Goal: Information Seeking & Learning: Learn about a topic

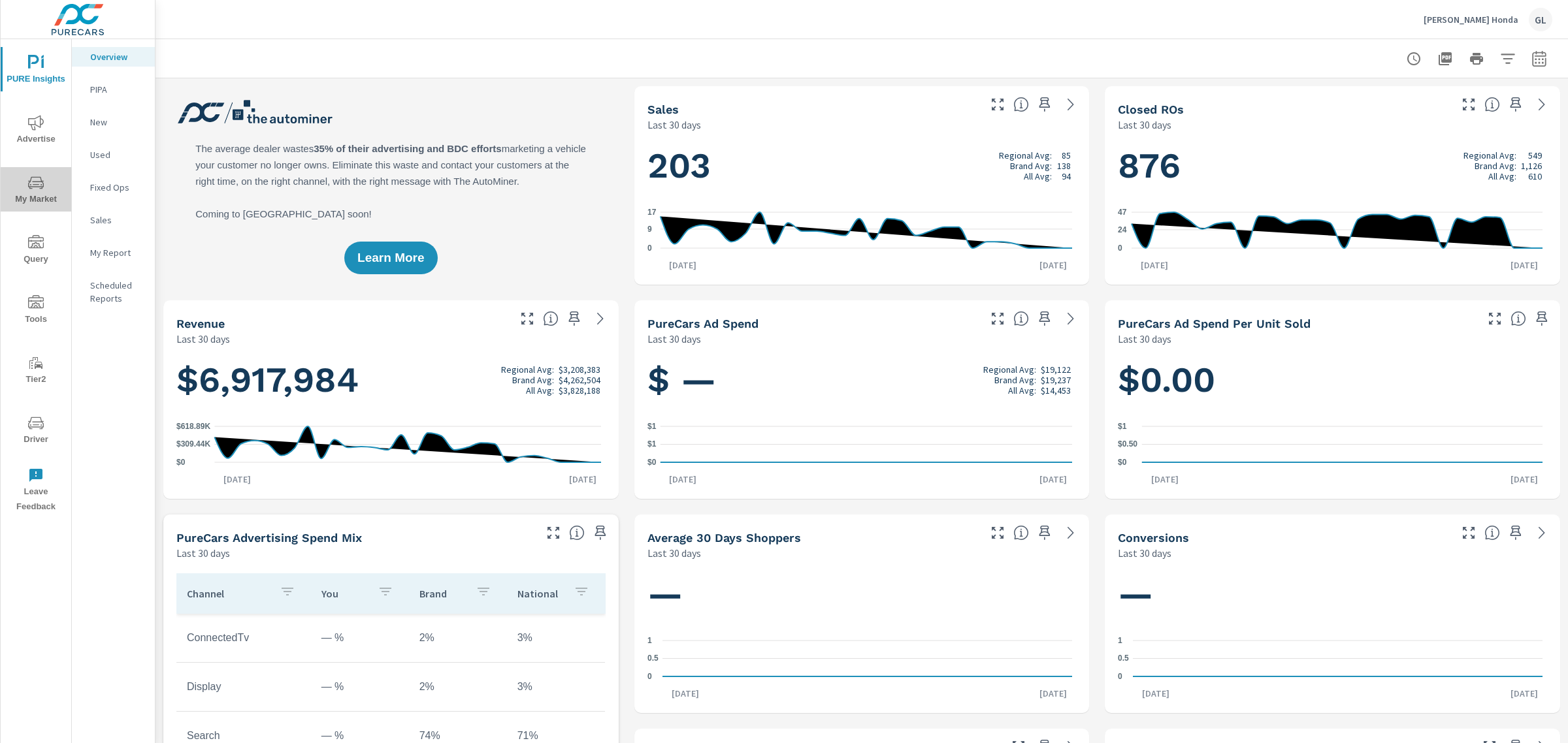
click at [26, 198] on span "My Market" at bounding box center [36, 191] width 63 height 32
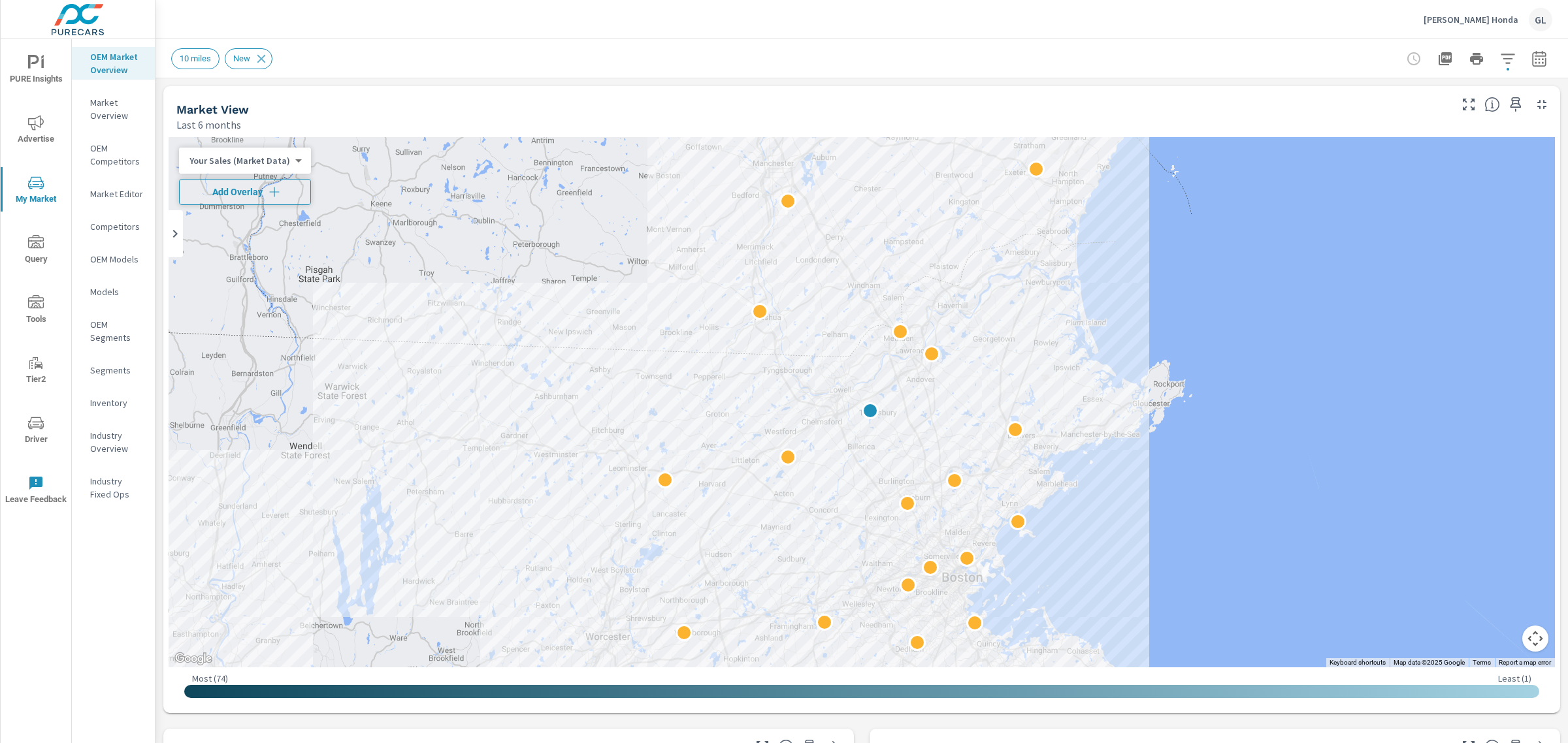
click at [252, 186] on span "Add Overlay" at bounding box center [245, 192] width 120 height 13
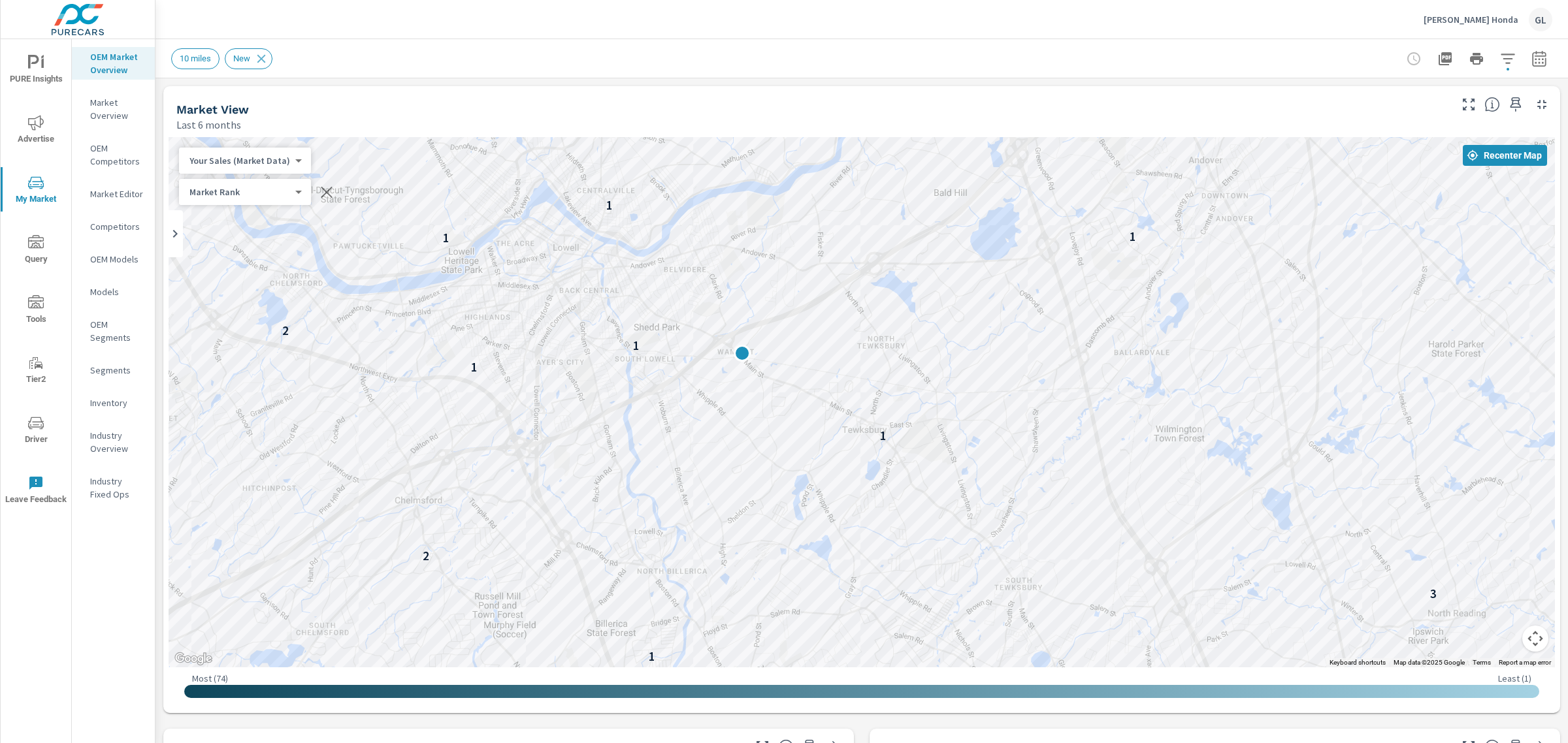
drag, startPoint x: 645, startPoint y: 289, endPoint x: 811, endPoint y: 558, distance: 316.1
click at [811, 558] on div "— 3 4 — 4 — — — 4 — 1 3 1 — 3 2 2 1 1 1 2 1 1 1 1 3 — — 3 1 4 3 — 3 — 2" at bounding box center [862, 402] width 1386 height 530
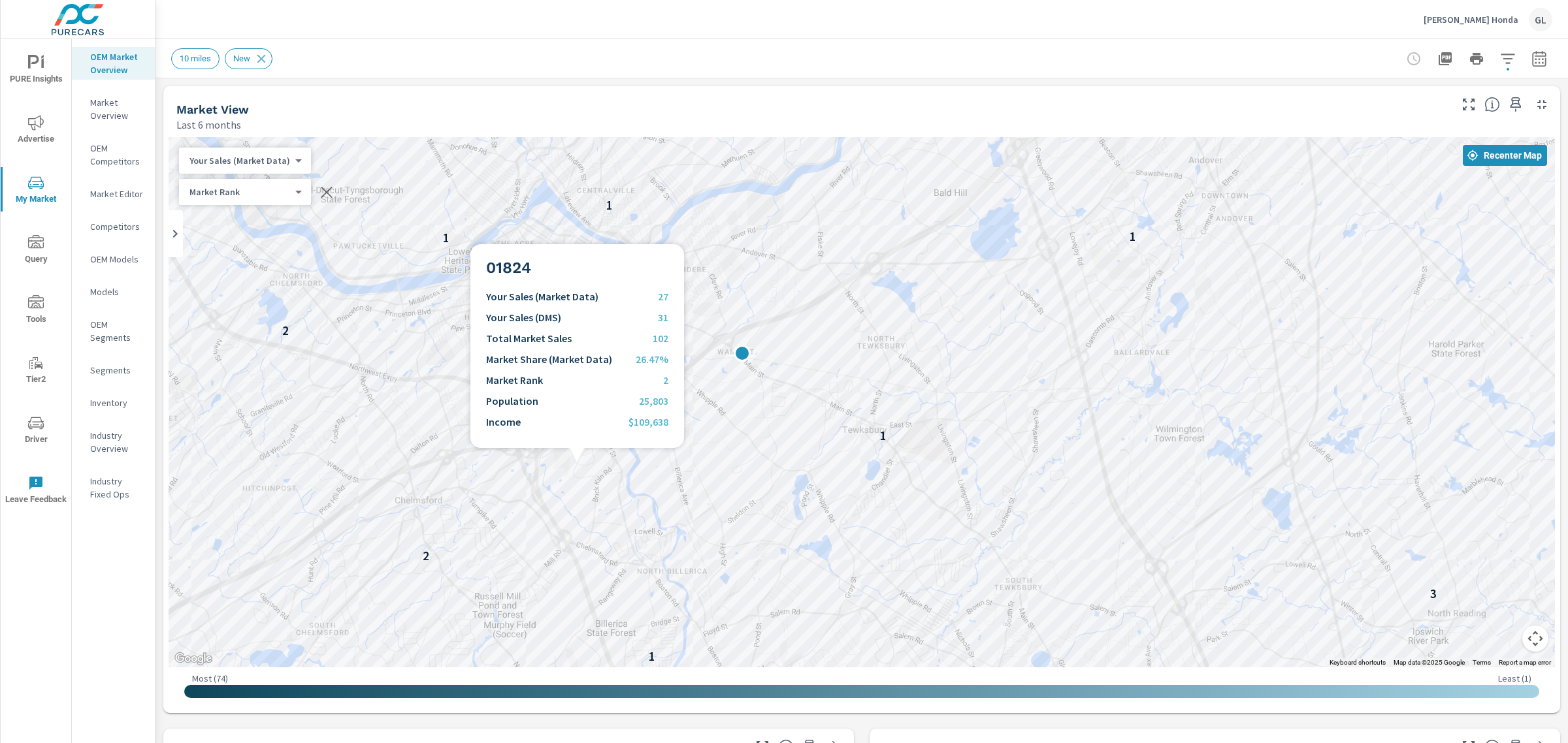
click at [577, 463] on div "— 3 4 — 4 — — — 4 — 1 3 1 — 3 2 2 1 1 1 2 1 1 1 1 3 — — 3 1 4 3 — 3 — 2" at bounding box center [862, 402] width 1386 height 530
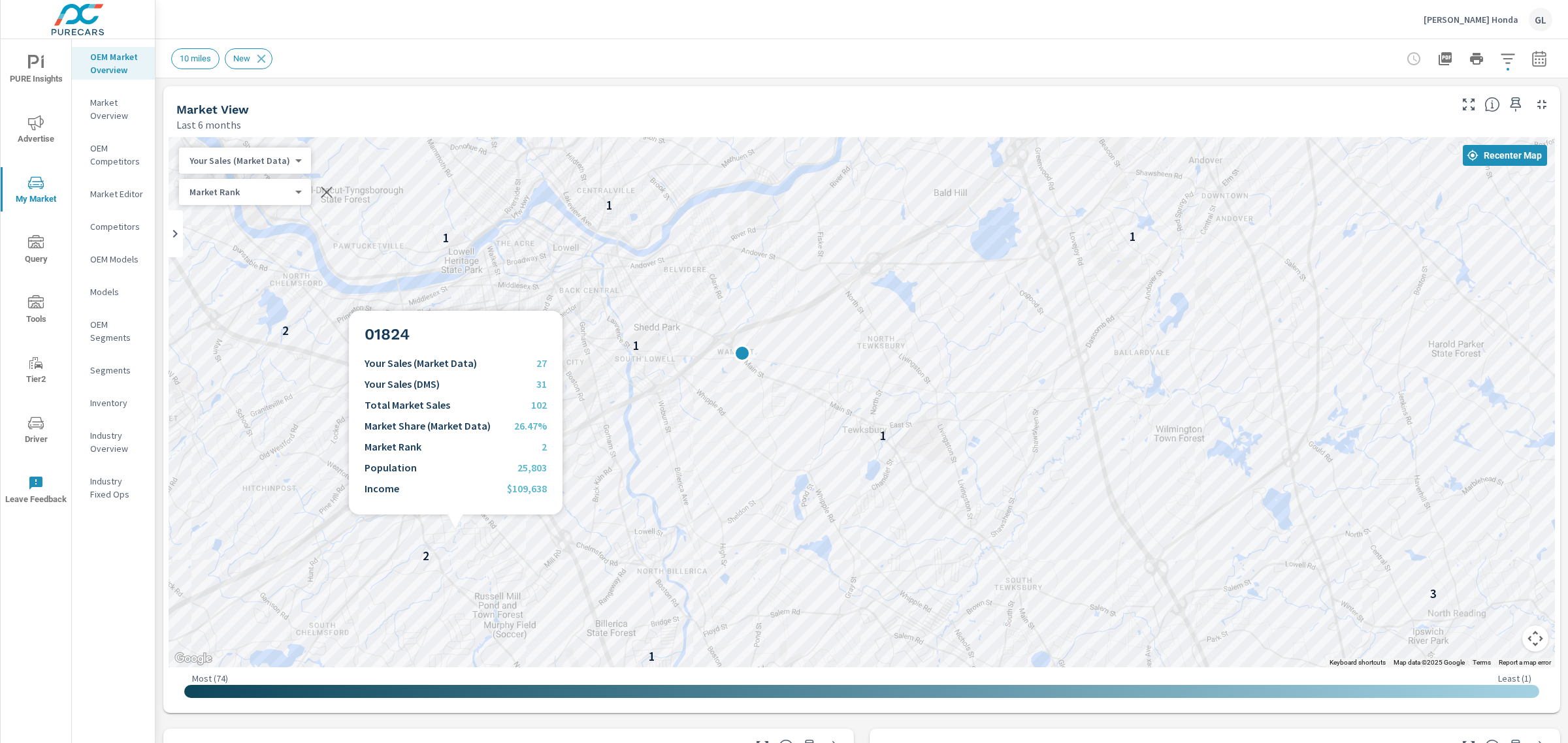
click at [455, 530] on div "— 3 4 — 4 — — — 4 — 1 3 1 — 3 2 2 1 1 1 2 1 1 1 1 3 — — 3 1 4 3 — 3 — 2" at bounding box center [862, 402] width 1386 height 530
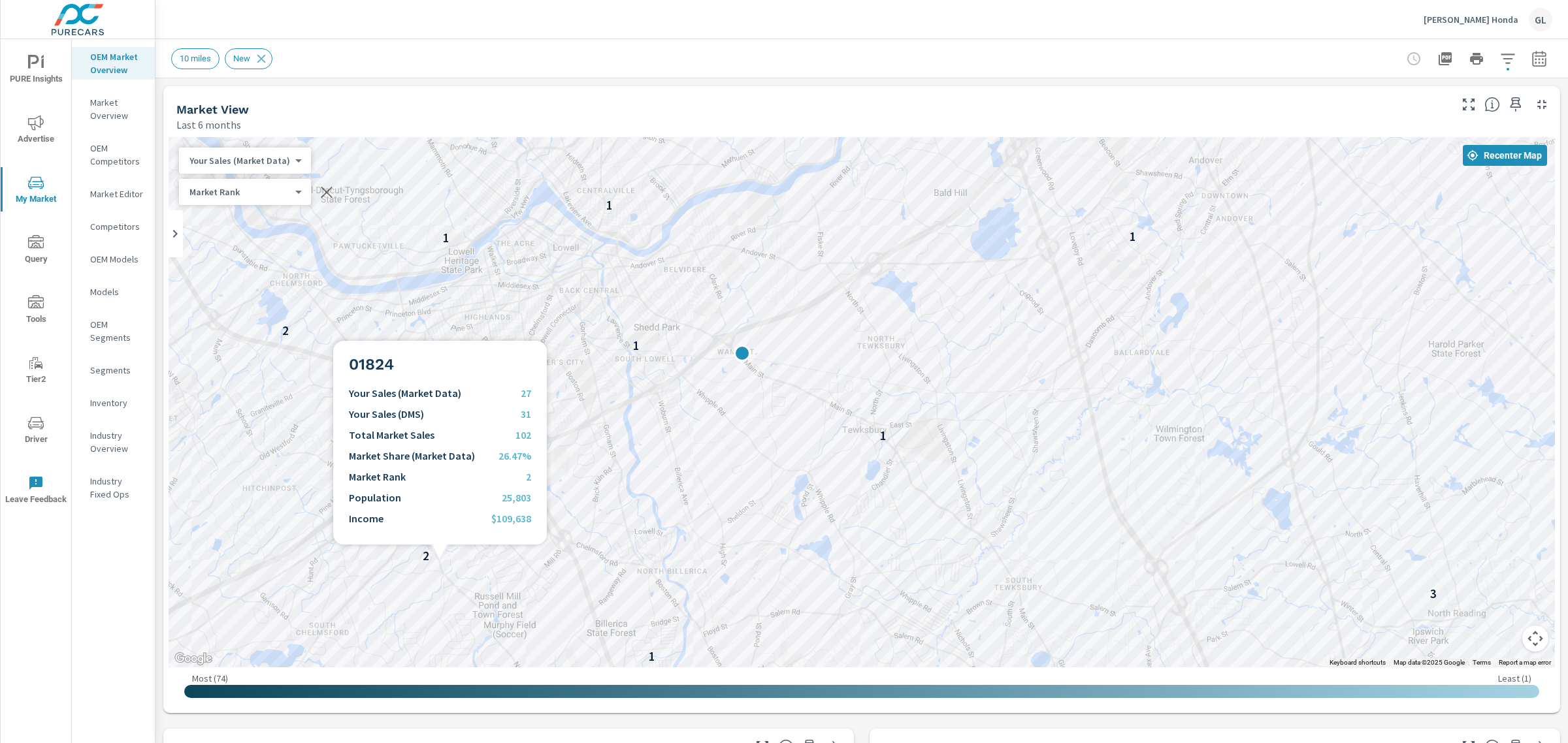
click at [439, 560] on div "— 3 4 — 4 — — — 4 — 1 3 1 — 3 2 2 1 1 1 2 1 1 1 1 3 — — 3 1 4 3 — 3 — 2" at bounding box center [862, 402] width 1386 height 530
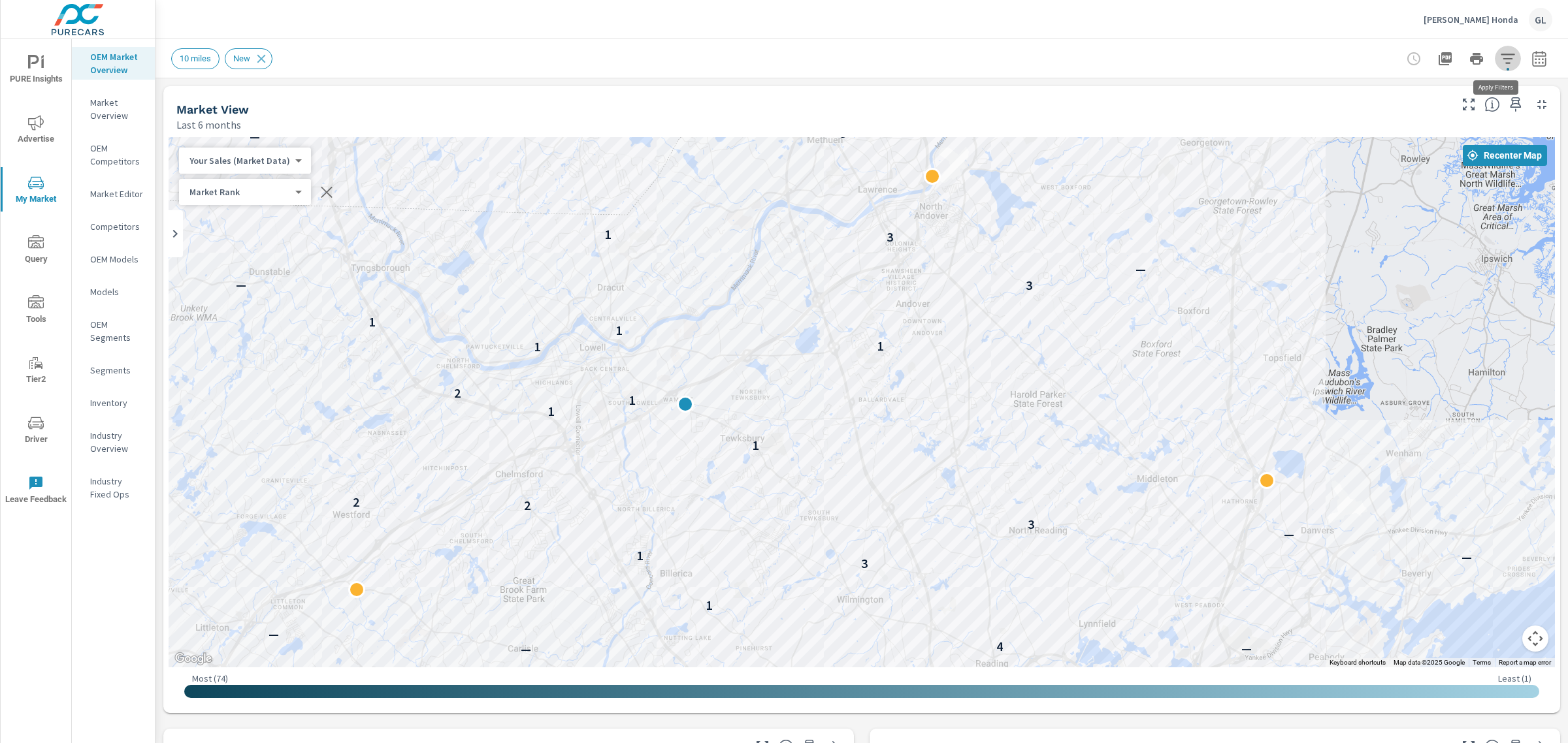
click at [1500, 56] on icon "button" at bounding box center [1508, 59] width 16 height 16
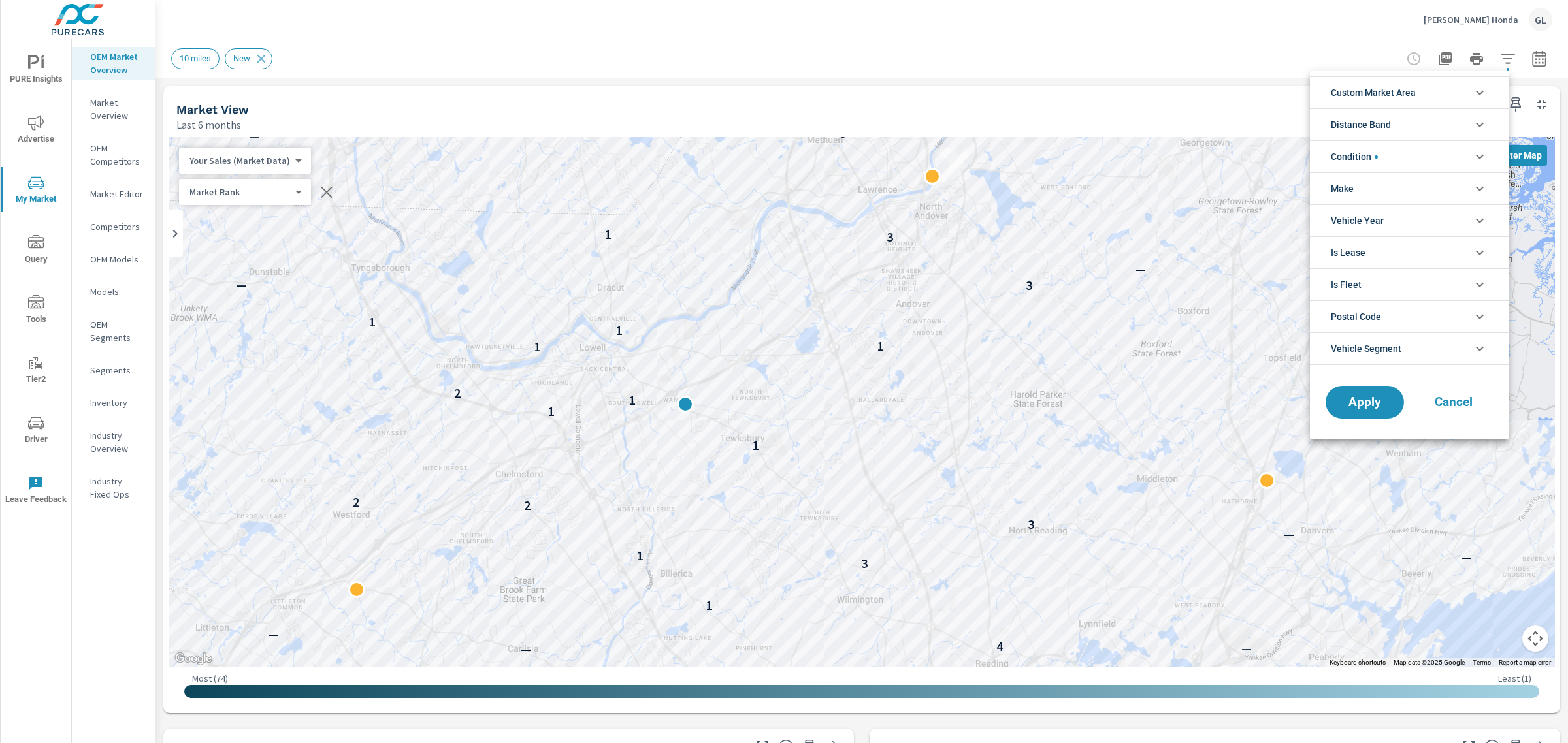
click at [1388, 120] on span "Distance Band" at bounding box center [1361, 125] width 60 height 31
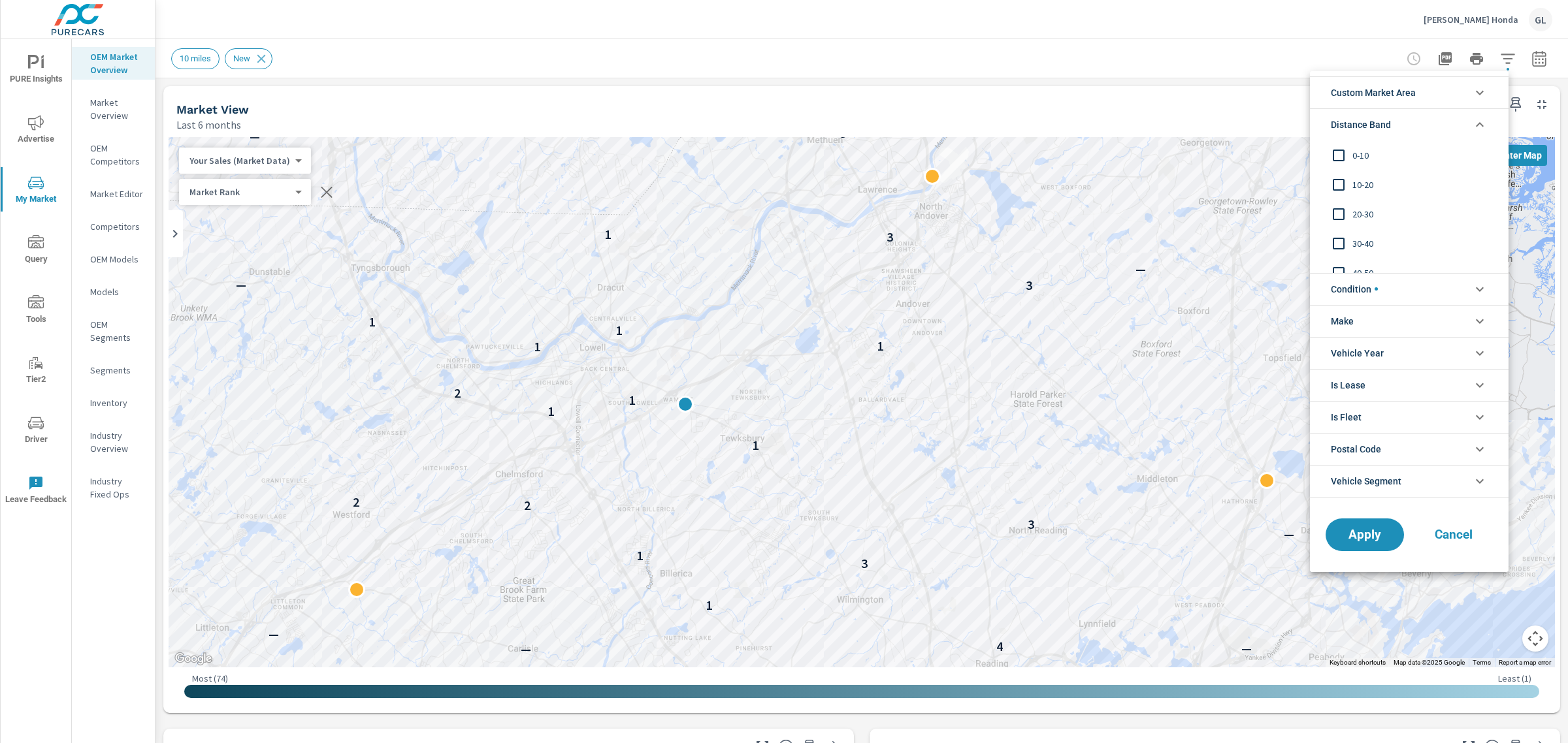
click at [1335, 152] on input "filter options" at bounding box center [1338, 156] width 27 height 27
click at [1363, 531] on span "Apply" at bounding box center [1365, 534] width 54 height 12
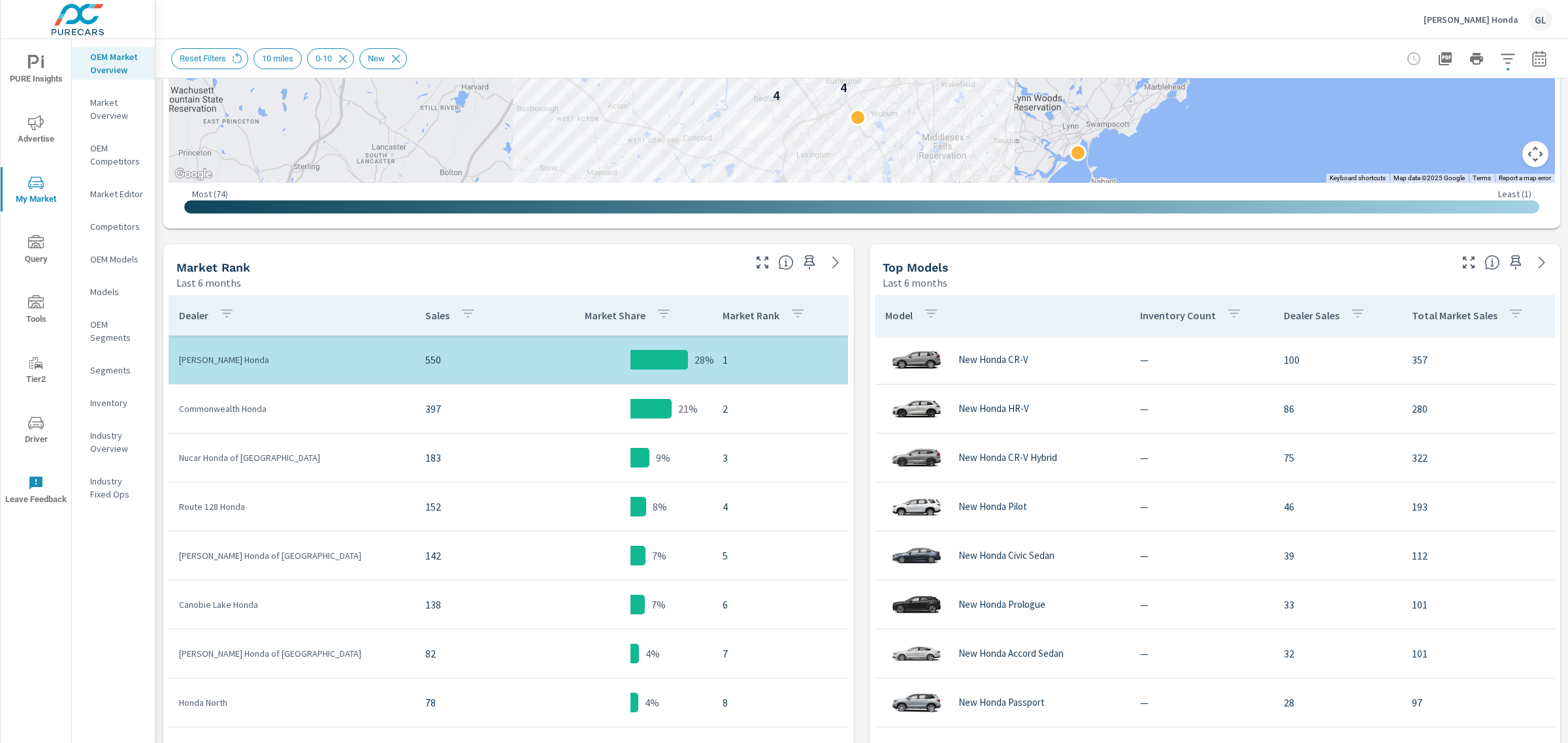
scroll to position [489, 0]
